Goal: Task Accomplishment & Management: Complete application form

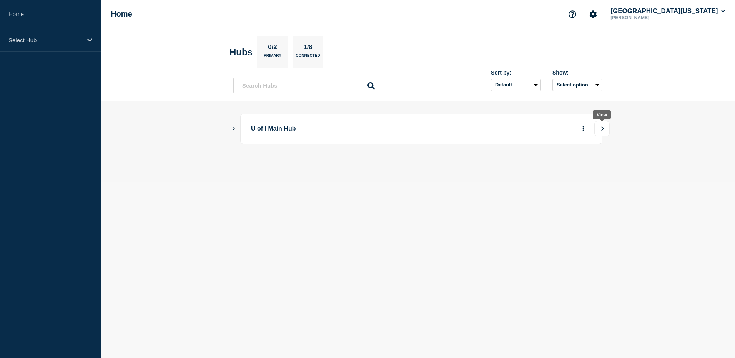
click at [598, 130] on button "View" at bounding box center [602, 128] width 15 height 15
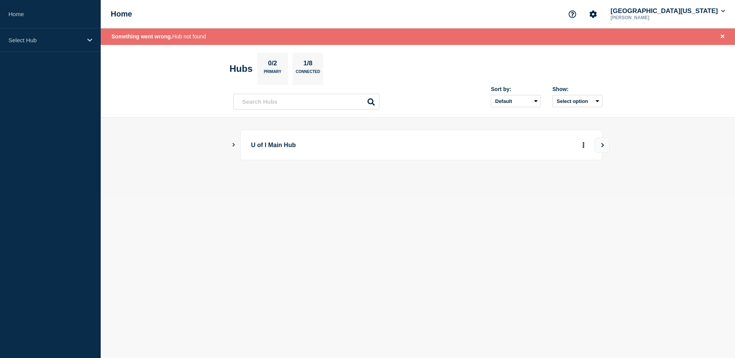
click at [235, 147] on icon "Show Connected Hubs" at bounding box center [233, 145] width 5 height 4
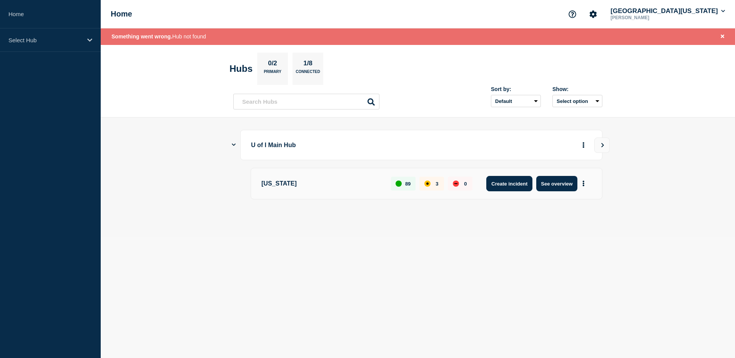
click at [497, 183] on button "Create incident" at bounding box center [509, 183] width 46 height 15
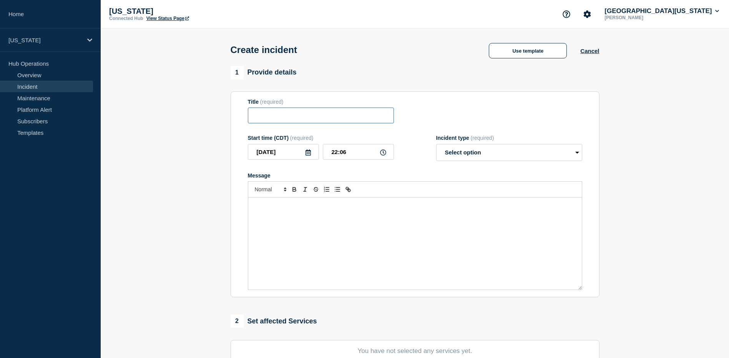
click at [272, 117] on input "Title" at bounding box center [321, 116] width 146 height 16
click at [328, 117] on input "ACB Datacenter Power" at bounding box center [321, 116] width 146 height 16
type input "ACB Datacenter partial power outage"
click at [490, 156] on select "Select option Investigating Identified Monitoring" at bounding box center [509, 152] width 146 height 17
select select "investigating"
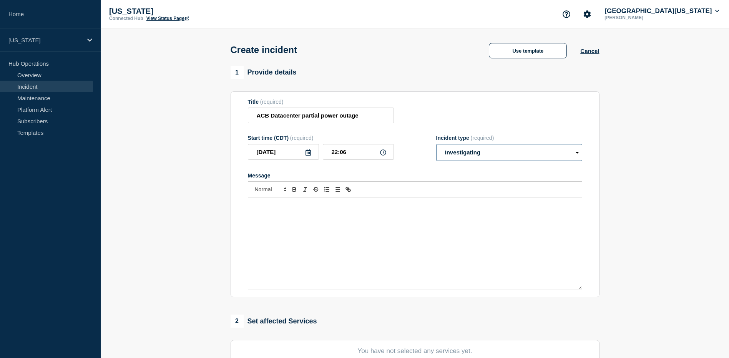
click at [436, 146] on select "Select option Investigating Identified Monitoring" at bounding box center [509, 152] width 146 height 17
click at [373, 240] on div "Message" at bounding box center [415, 244] width 334 height 92
click at [394, 214] on div "Message" at bounding box center [415, 244] width 334 height 92
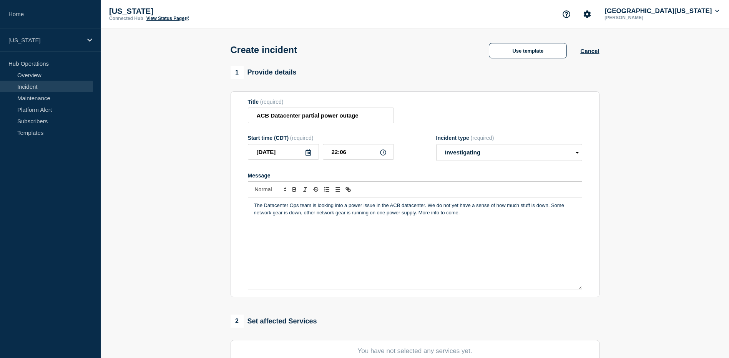
click at [531, 207] on p "The Datacenter Ops team is looking into a power issue in the ACB datacenter. We…" at bounding box center [415, 209] width 322 height 14
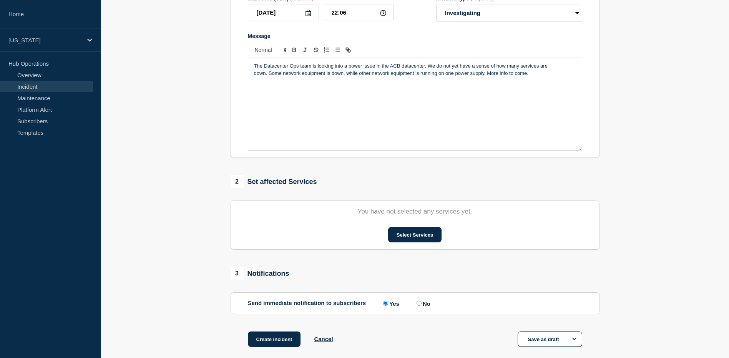
scroll to position [180, 0]
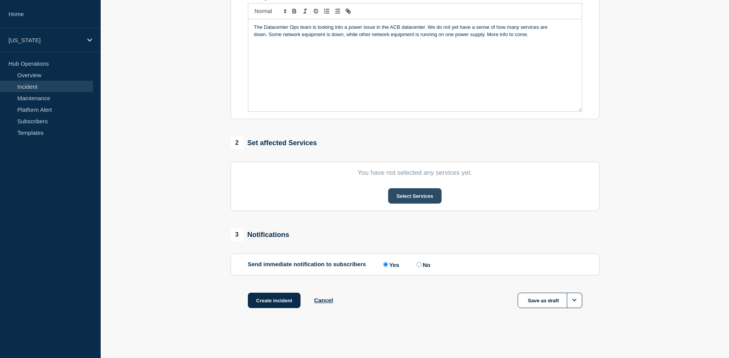
click at [418, 195] on button "Select Services" at bounding box center [414, 195] width 53 height 15
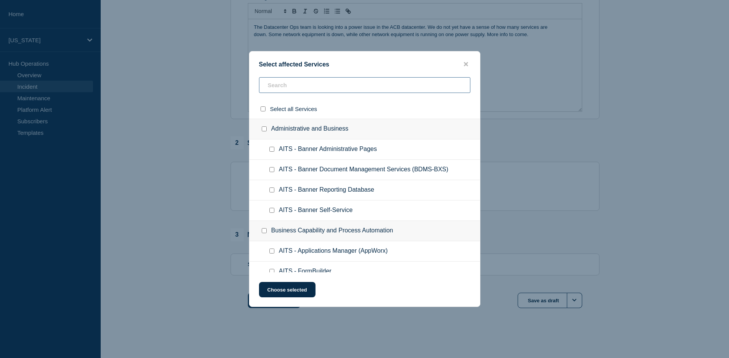
click at [323, 83] on input "text" at bounding box center [365, 85] width 212 height 16
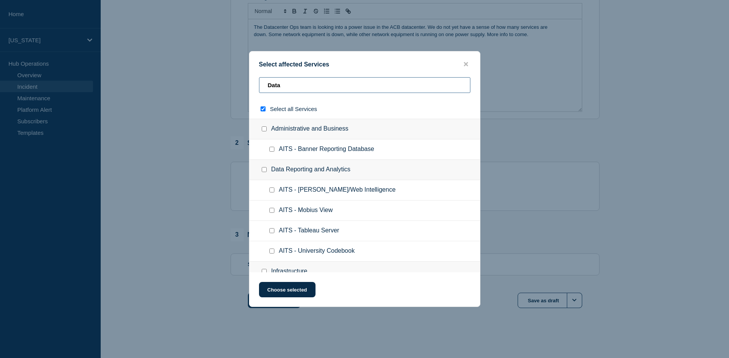
type input "Datac"
checkbox input "true"
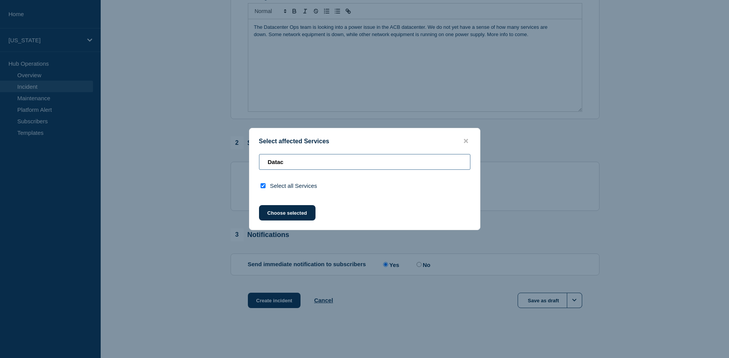
type input "Data"
checkbox input "false"
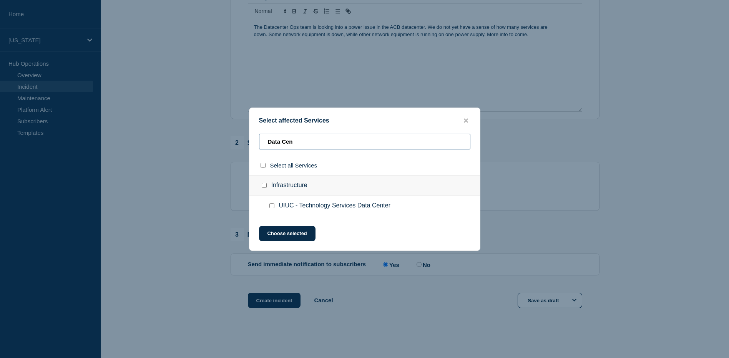
type input "Data Cen"
click at [271, 205] on input "UIUC - Technology Services Data Center checkbox" at bounding box center [272, 205] width 5 height 5
checkbox input "true"
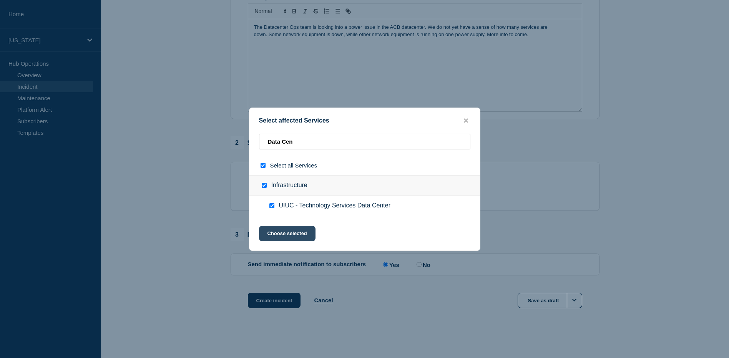
click at [281, 235] on button "Choose selected" at bounding box center [287, 233] width 57 height 15
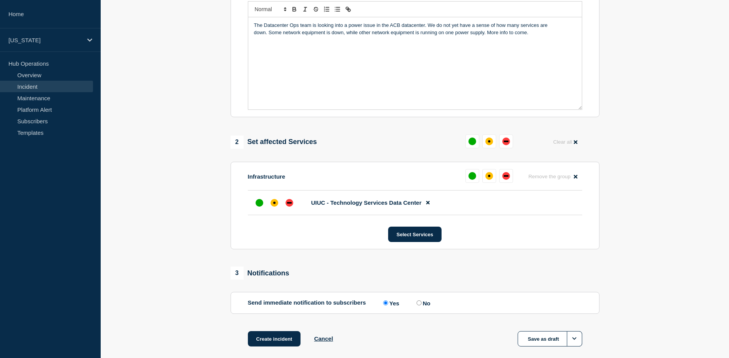
scroll to position [221, 0]
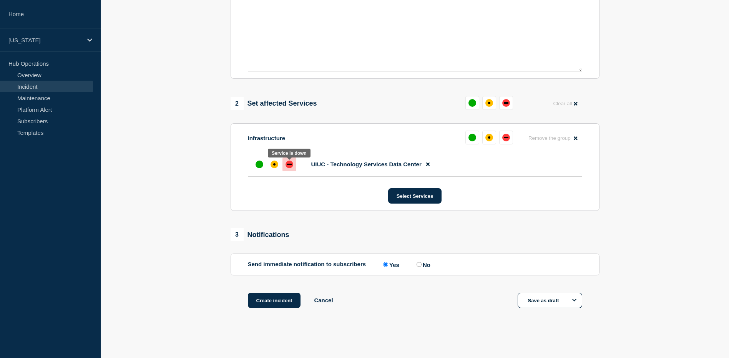
click at [286, 163] on div "down" at bounding box center [290, 165] width 8 height 8
click at [278, 302] on button "Create incident" at bounding box center [274, 300] width 53 height 15
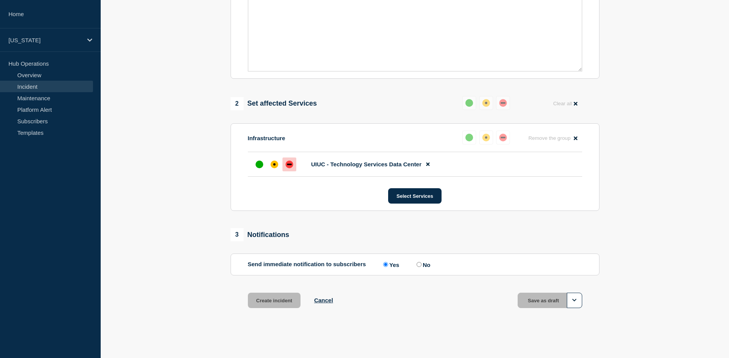
scroll to position [237, 0]
